Goal: Task Accomplishment & Management: Manage account settings

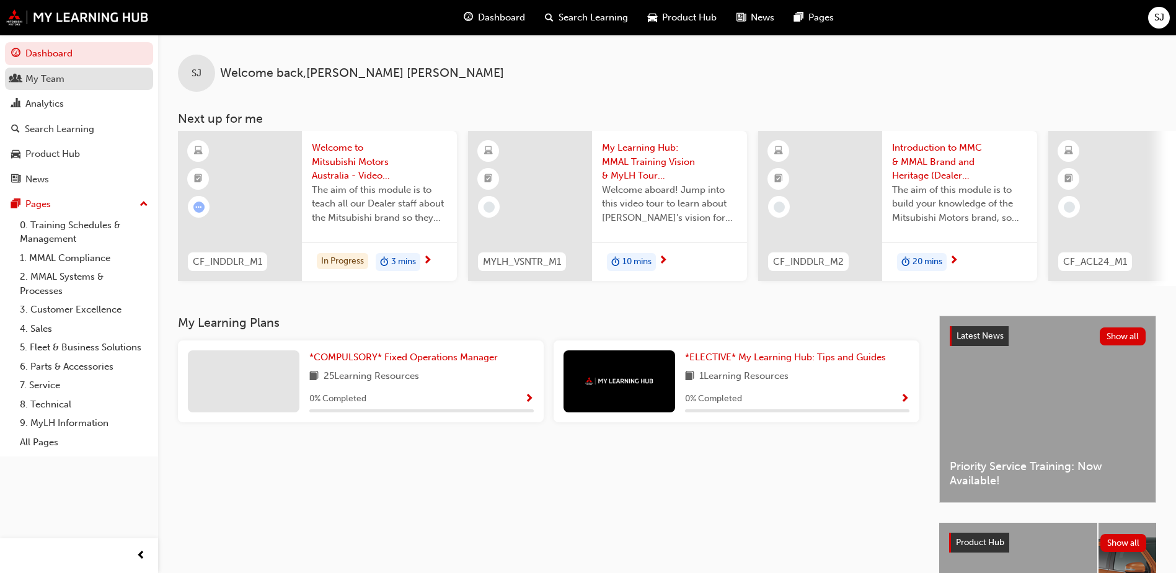
click at [66, 81] on div "My Team" at bounding box center [79, 79] width 136 height 16
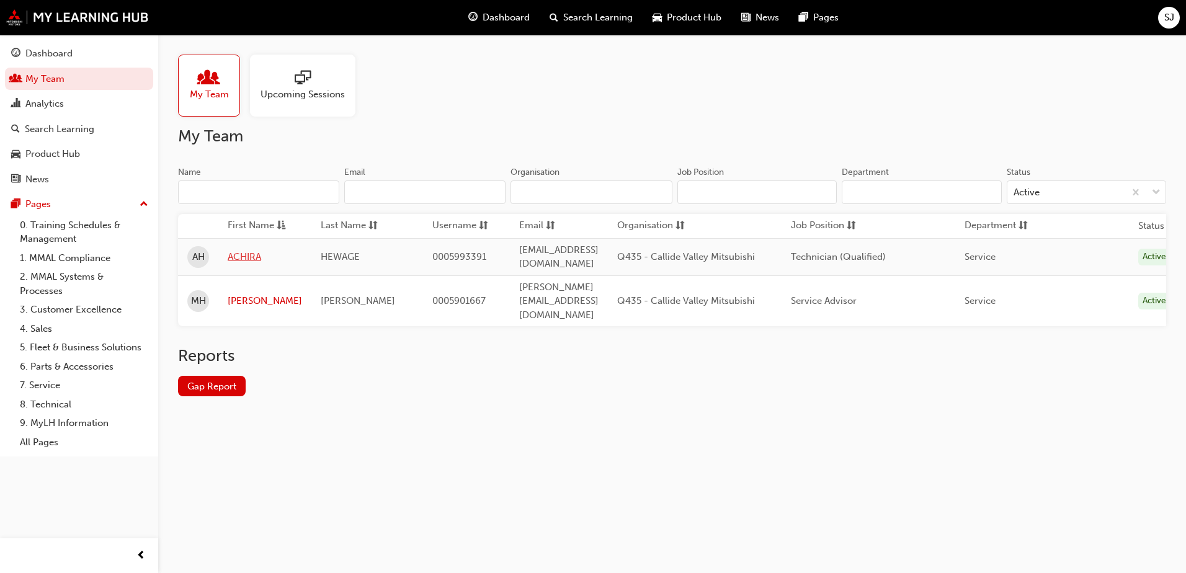
click at [250, 250] on link "ACHIRA" at bounding box center [265, 257] width 74 height 14
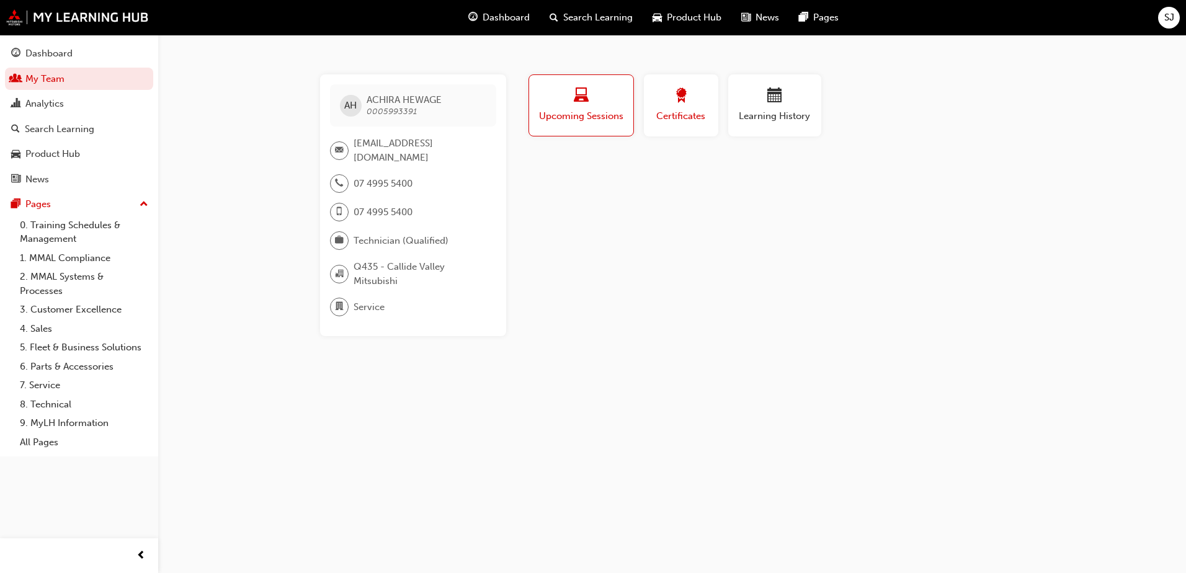
click at [682, 110] on span "Certificates" at bounding box center [681, 116] width 56 height 14
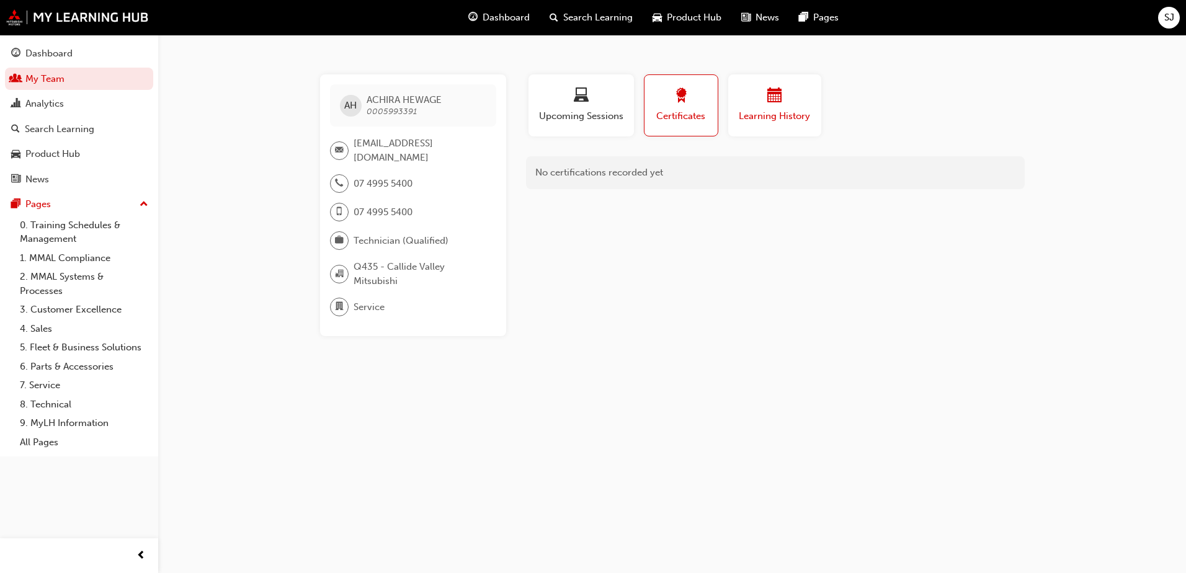
click at [768, 111] on span "Learning History" at bounding box center [774, 116] width 74 height 14
click at [594, 94] on div "button" at bounding box center [581, 97] width 87 height 19
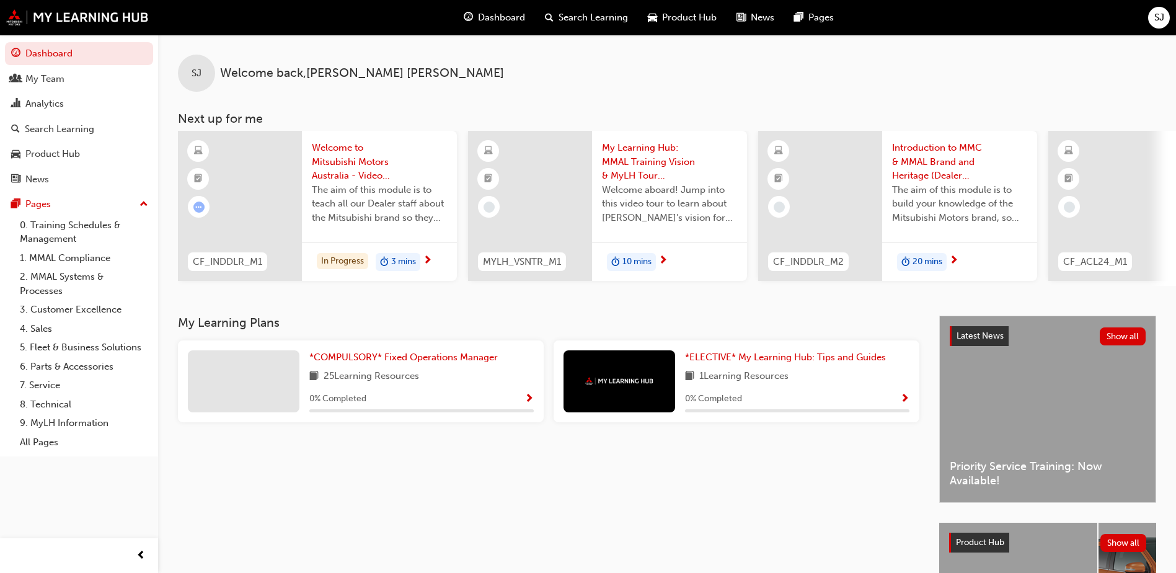
click at [1152, 16] on div "SJ" at bounding box center [1159, 18] width 22 height 22
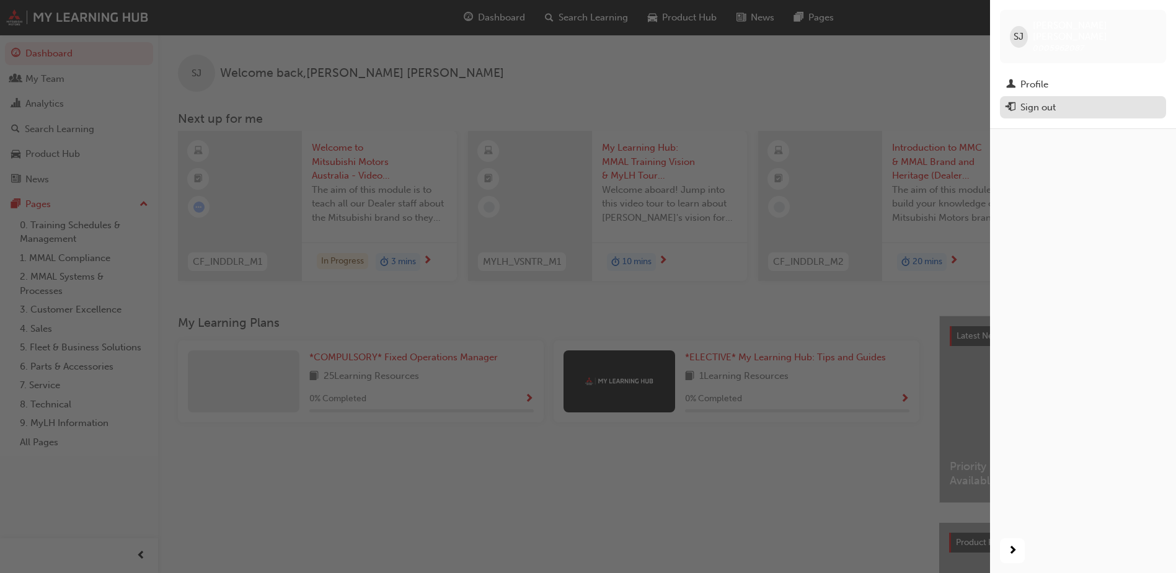
click at [1039, 100] on div "Sign out" at bounding box center [1038, 107] width 35 height 14
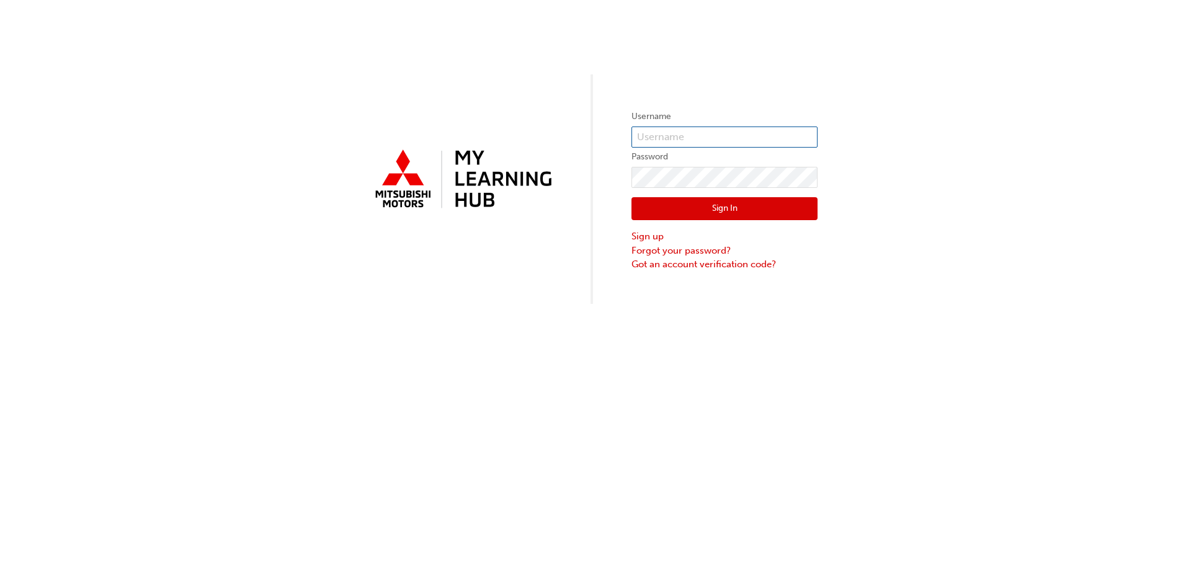
type input "0005962087"
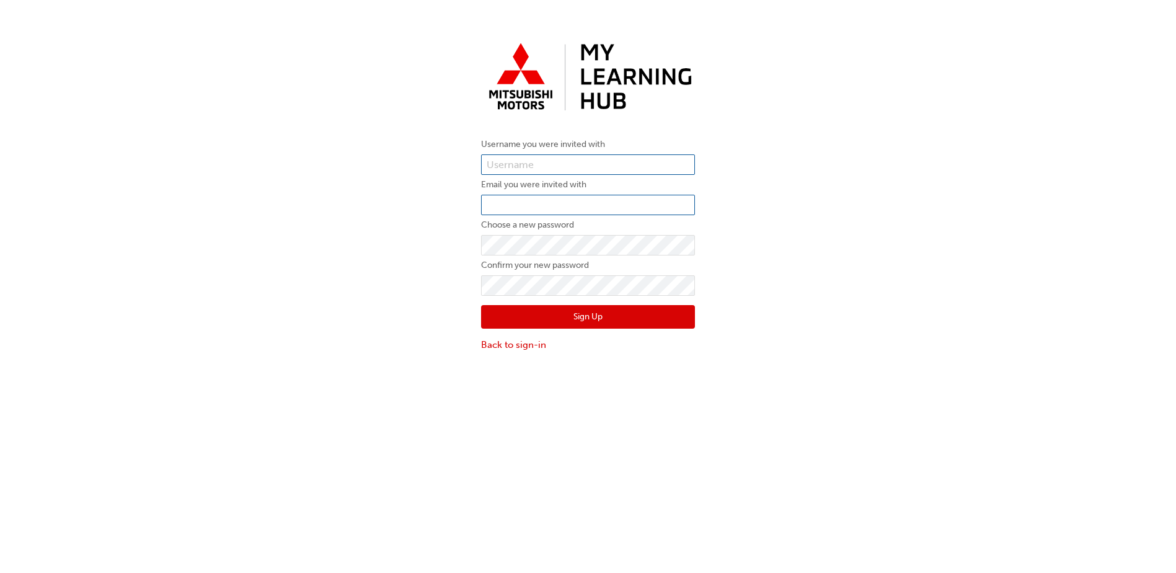
type input "0005962087"
click at [613, 208] on input "email" at bounding box center [588, 205] width 214 height 21
click at [851, 302] on div "Username you were invited with 0005962087 Email you were invited with Choose a …" at bounding box center [588, 194] width 1176 height 333
click at [511, 200] on input "email" at bounding box center [588, 205] width 214 height 21
paste input "service@callidevalleyford.com.au"
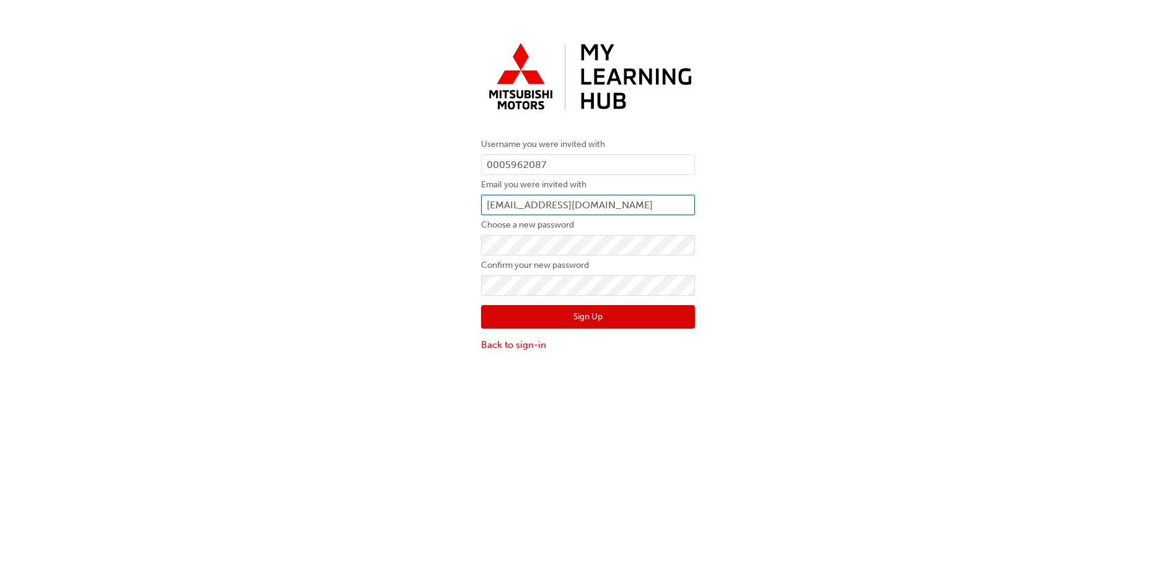
type input "service@callidevalleyford.com.au"
click at [453, 251] on div "Username you were invited with 0005962087 Email you were invited with service@c…" at bounding box center [588, 194] width 1176 height 333
click at [224, 455] on div "Username you were invited with 0005962087 Email you were invited with service@c…" at bounding box center [588, 314] width 1176 height 573
click at [601, 318] on button "Sign Up" at bounding box center [588, 317] width 214 height 24
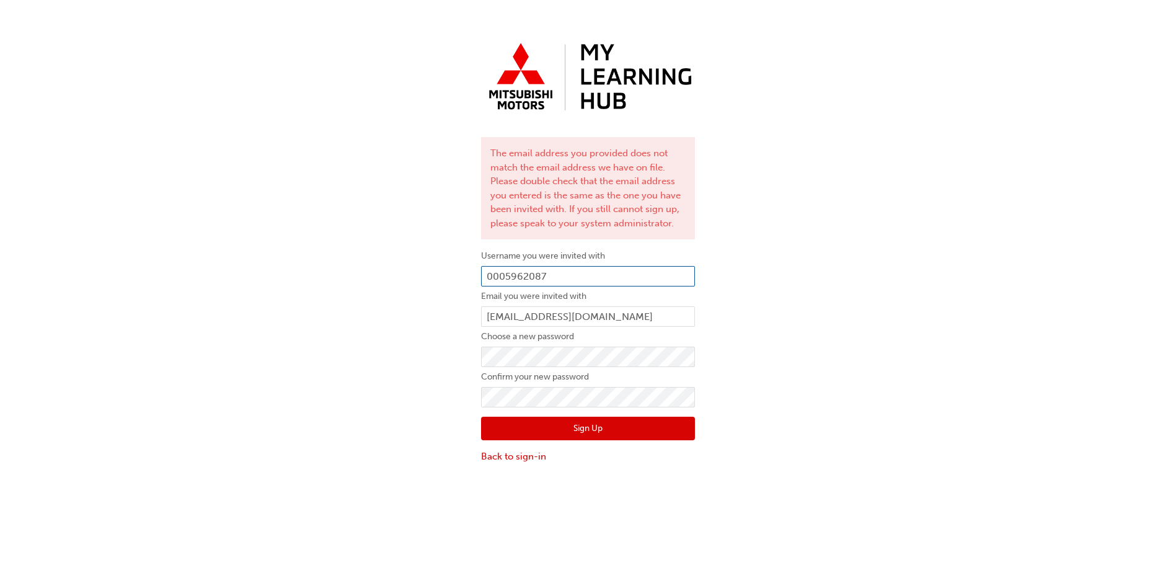
click at [528, 270] on input "0005962087" at bounding box center [588, 276] width 214 height 21
paste input "93391"
type input "0005993391"
click at [573, 426] on button "Sign Up" at bounding box center [588, 429] width 214 height 24
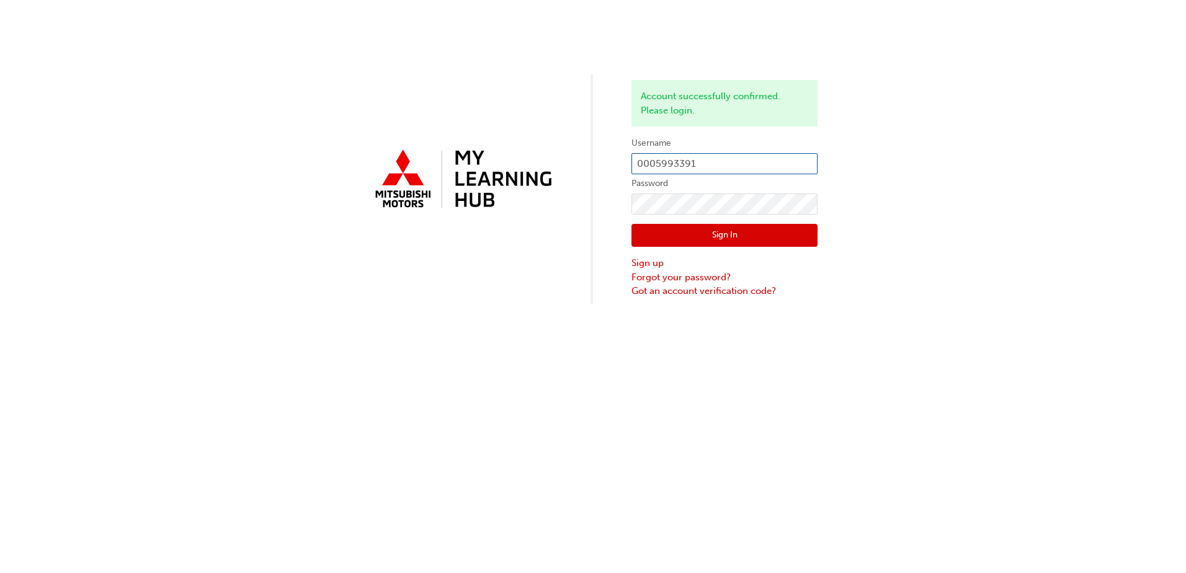
click at [714, 157] on input "0005993391" at bounding box center [724, 163] width 186 height 21
type input "0005962087"
click at [720, 227] on button "Sign In" at bounding box center [724, 236] width 186 height 24
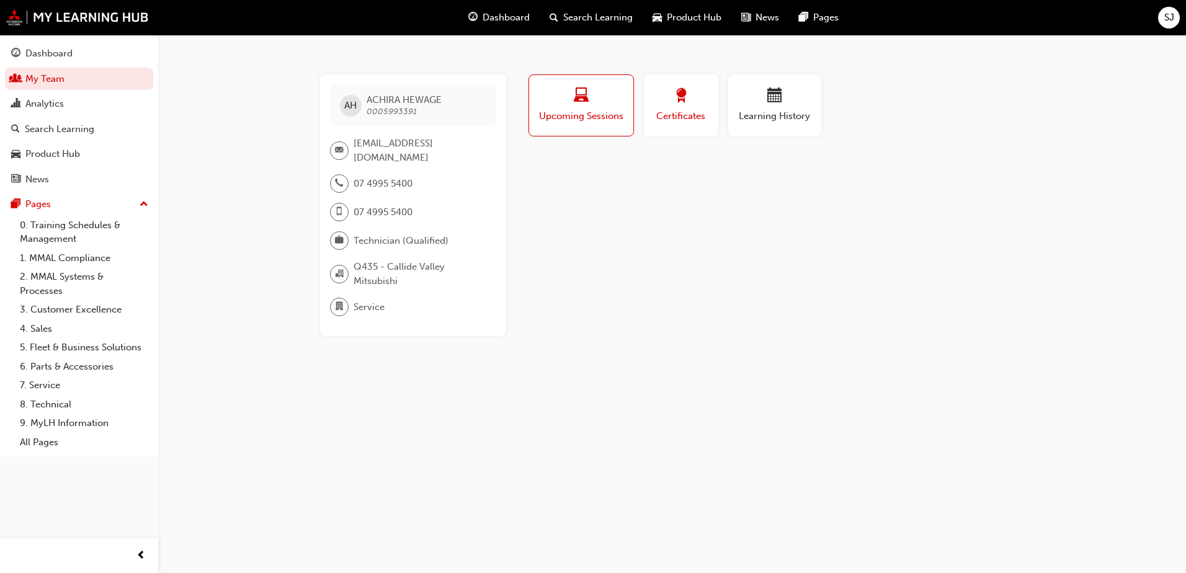
click at [697, 86] on button "Certificates" at bounding box center [681, 105] width 74 height 62
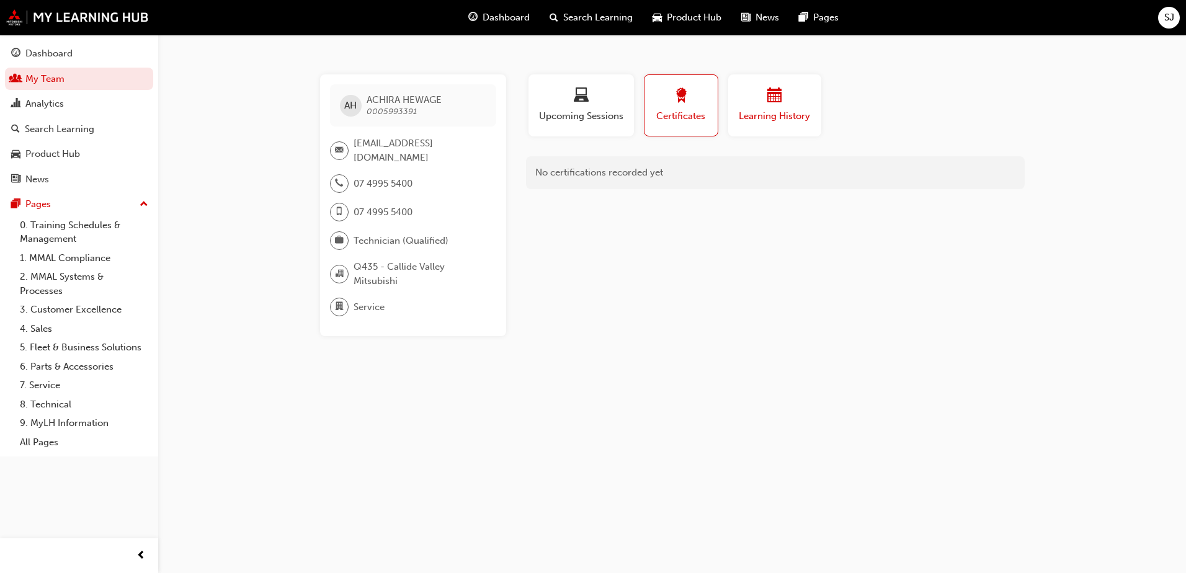
click at [776, 110] on span "Learning History" at bounding box center [774, 116] width 74 height 14
click at [595, 188] on div "No recorded learning" at bounding box center [775, 172] width 499 height 33
